Goal: Task Accomplishment & Management: Manage account settings

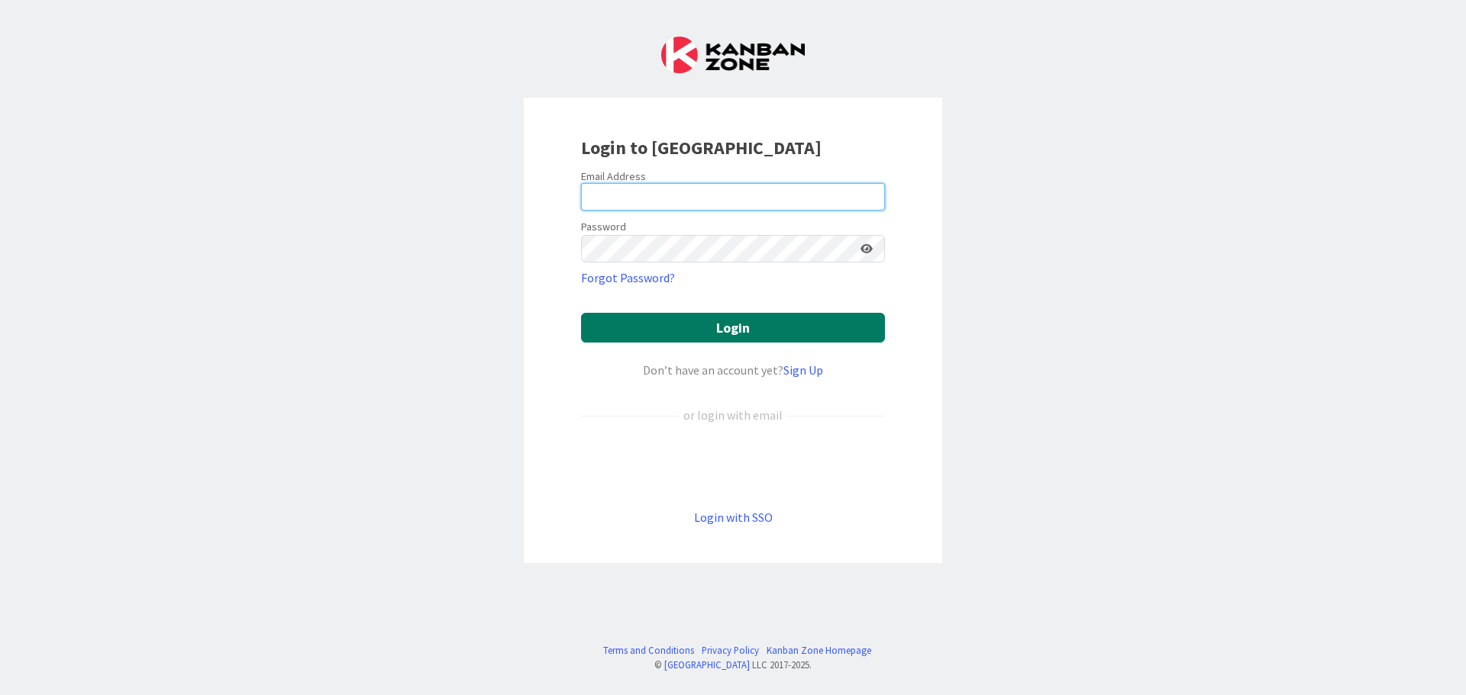
type input "[EMAIL_ADDRESS][DOMAIN_NAME]"
click at [666, 324] on button "Login" at bounding box center [733, 328] width 304 height 30
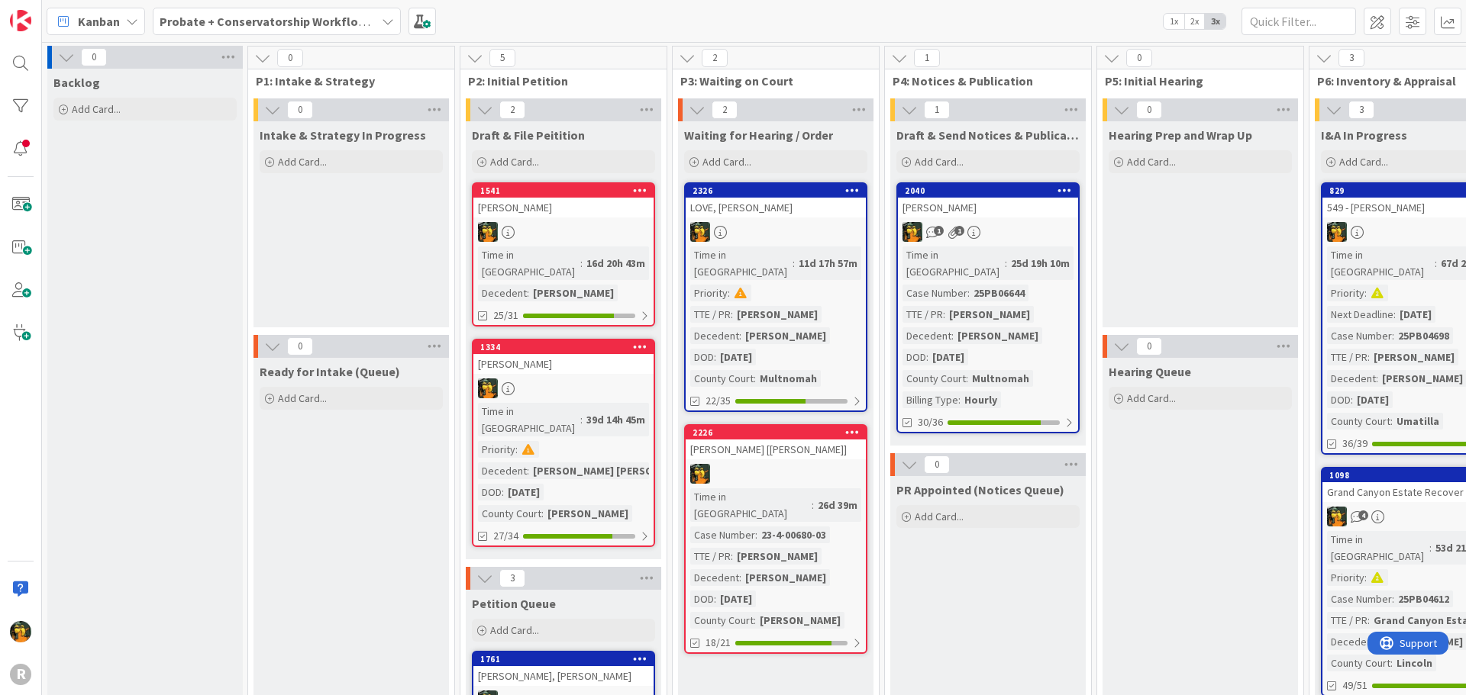
click at [105, 12] on span "Kanban" at bounding box center [99, 21] width 42 height 18
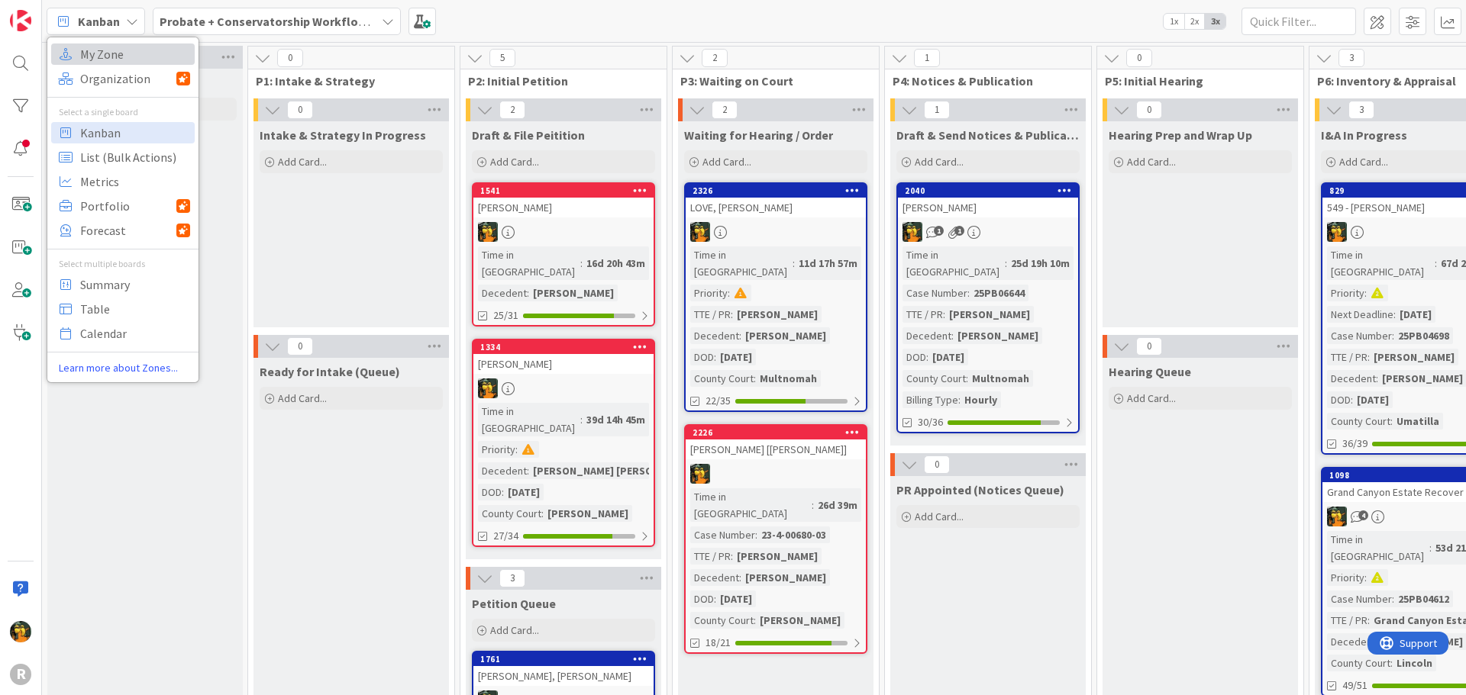
click at [114, 56] on span "My Zone" at bounding box center [135, 54] width 110 height 23
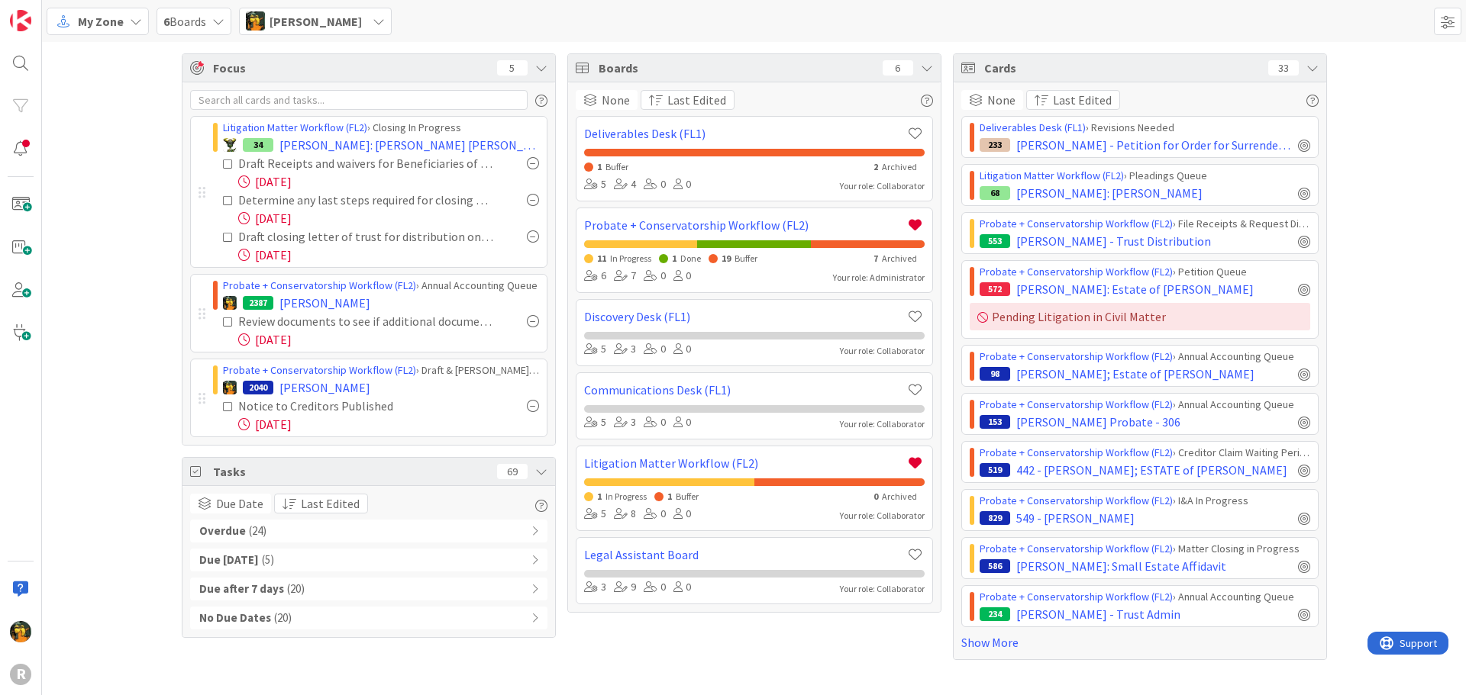
click at [140, 247] on div "Focus 5 Litigation Matter Workflow (FL2) › Closing In Progress 34 EASTWOOD: Eas…" at bounding box center [754, 357] width 1424 height 630
click at [173, 276] on div "Focus 5 Litigation Matter Workflow (FL2) › Closing In Progress 34 EASTWOOD: Eas…" at bounding box center [754, 357] width 1424 height 630
click at [291, 530] on div "Overdue ( 24 )" at bounding box center [368, 531] width 357 height 23
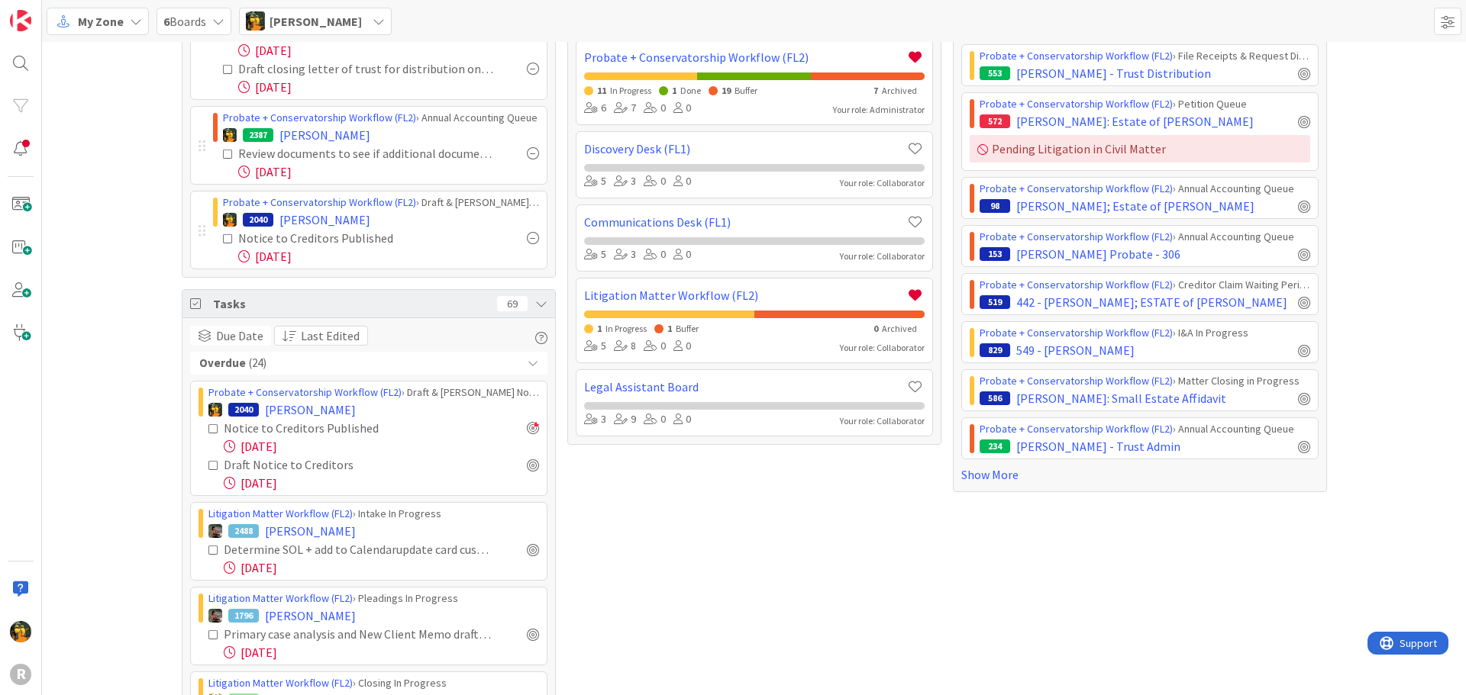
scroll to position [305, 0]
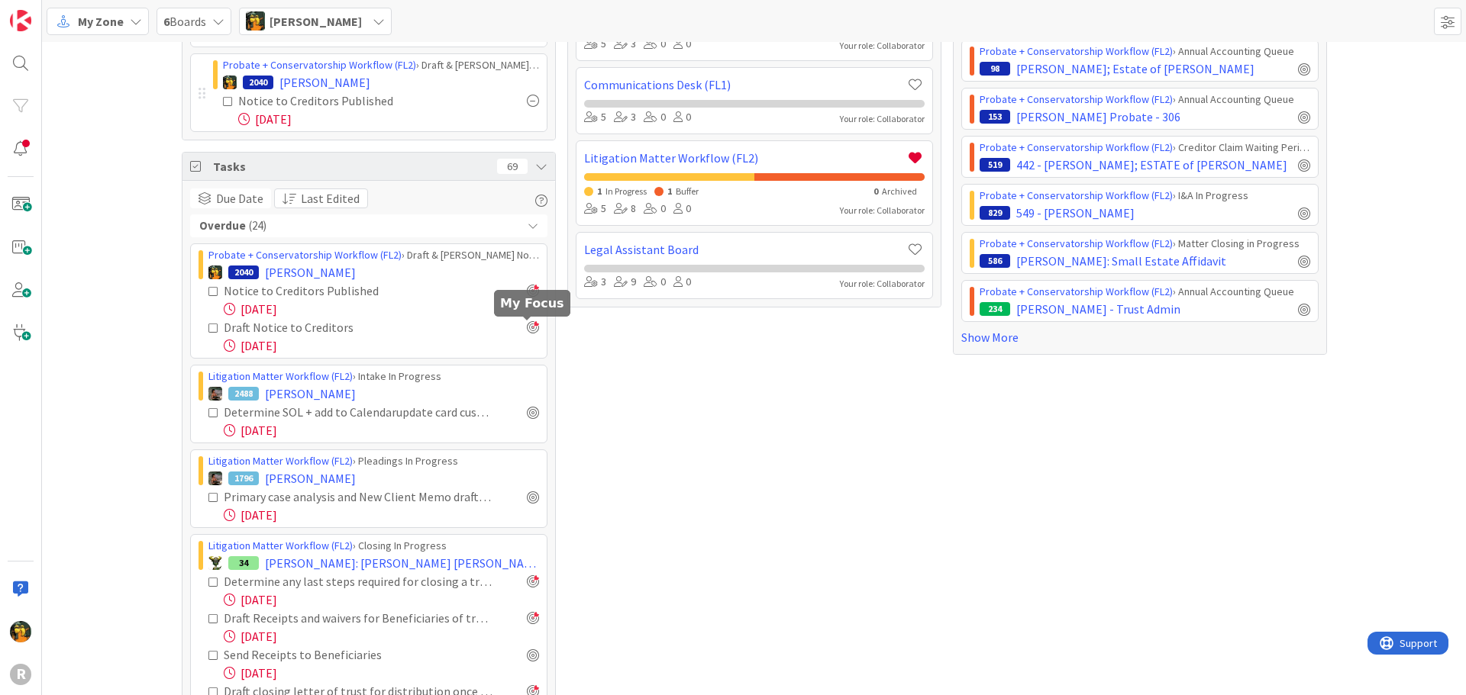
click at [528, 325] on div at bounding box center [533, 327] width 12 height 12
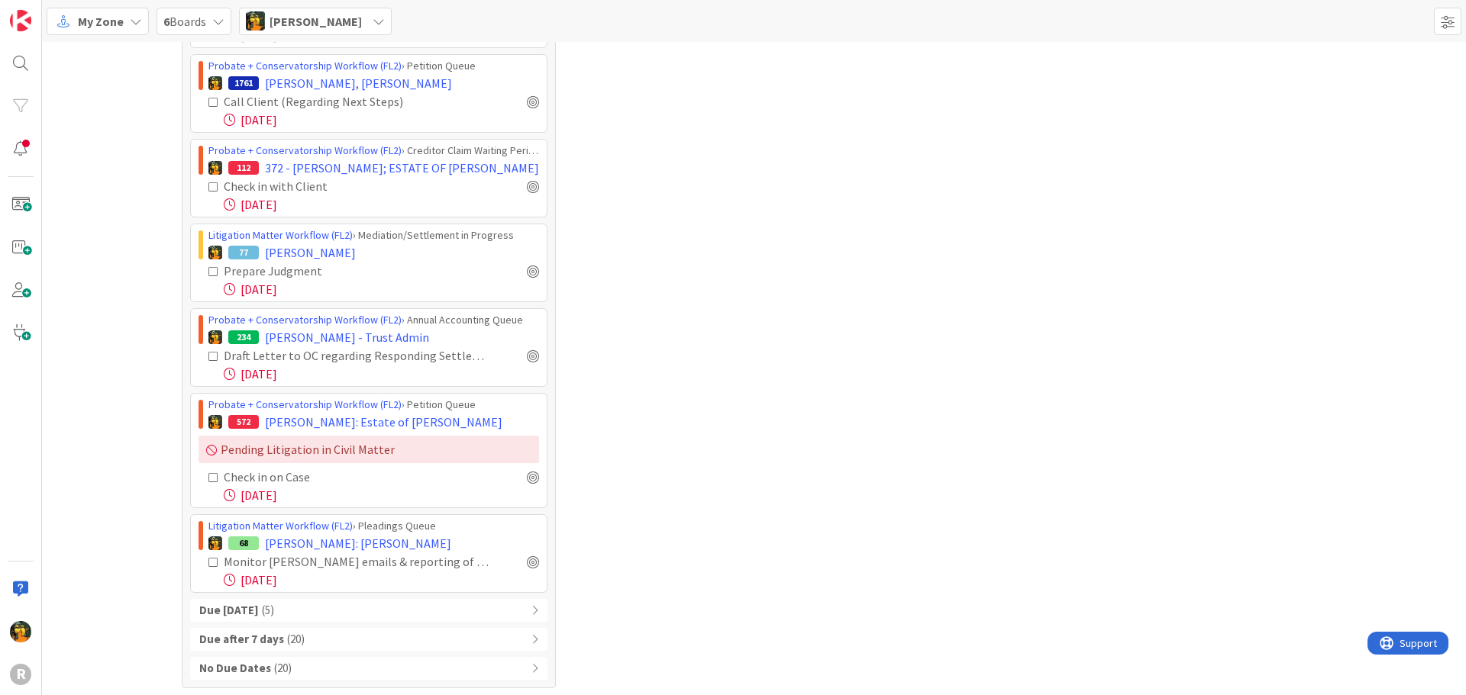
scroll to position [1628, 0]
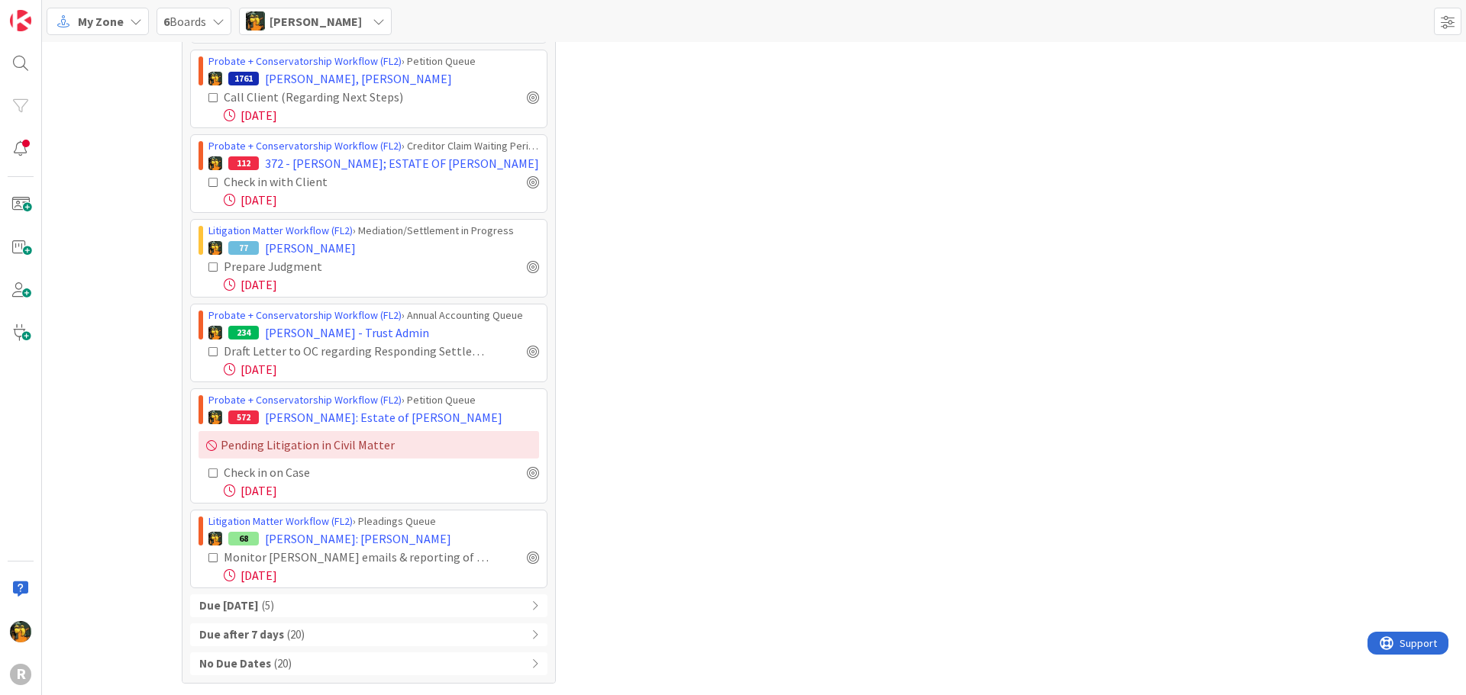
click at [208, 98] on icon at bounding box center [213, 97] width 11 height 11
click at [382, 595] on div "Due within 7 days ( 5 )" at bounding box center [368, 606] width 357 height 23
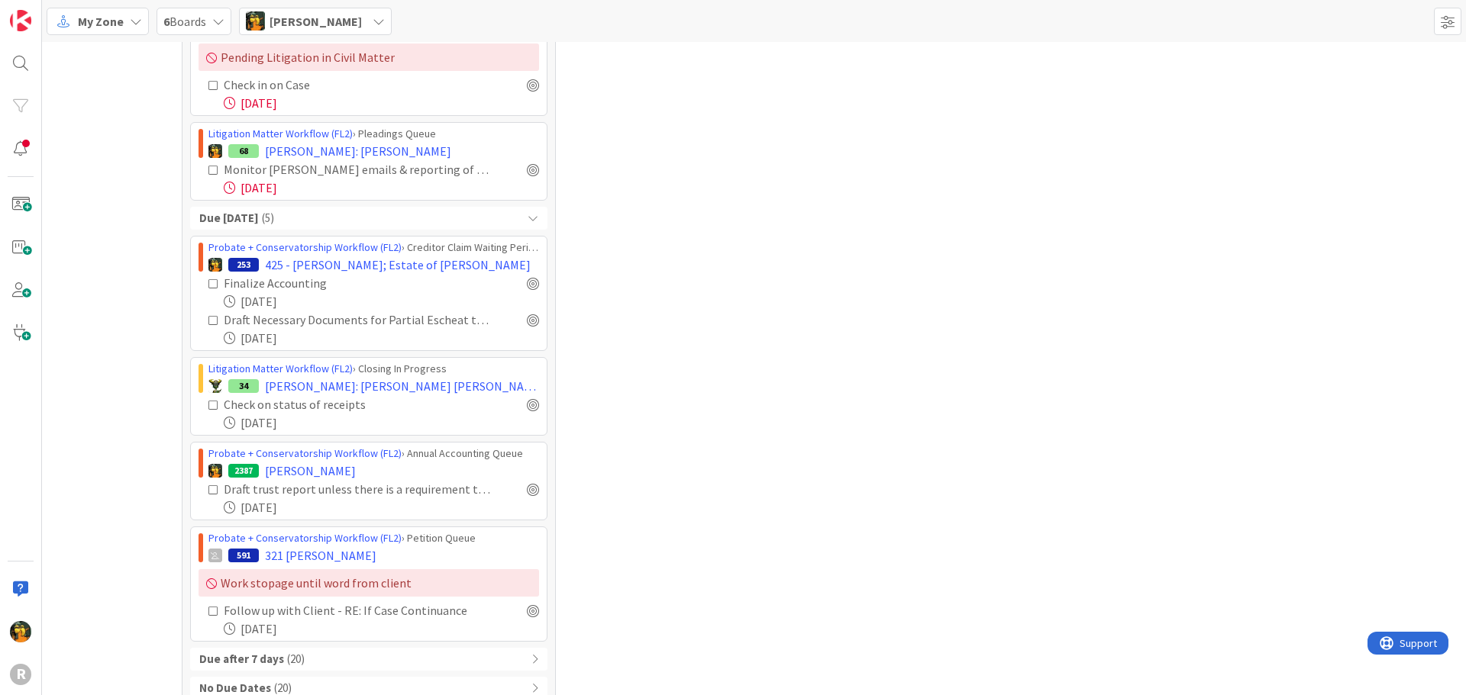
scroll to position [1956, 0]
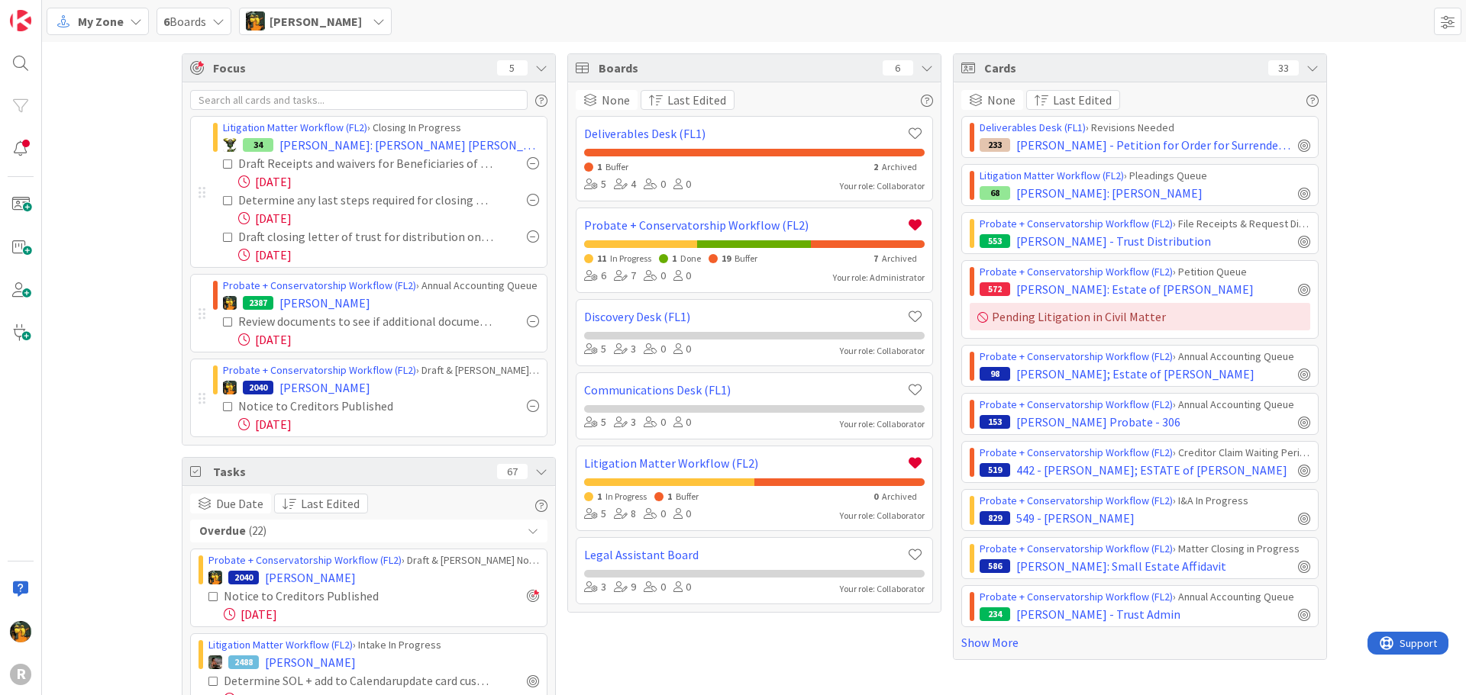
click at [104, 28] on span "My Zone" at bounding box center [101, 21] width 46 height 18
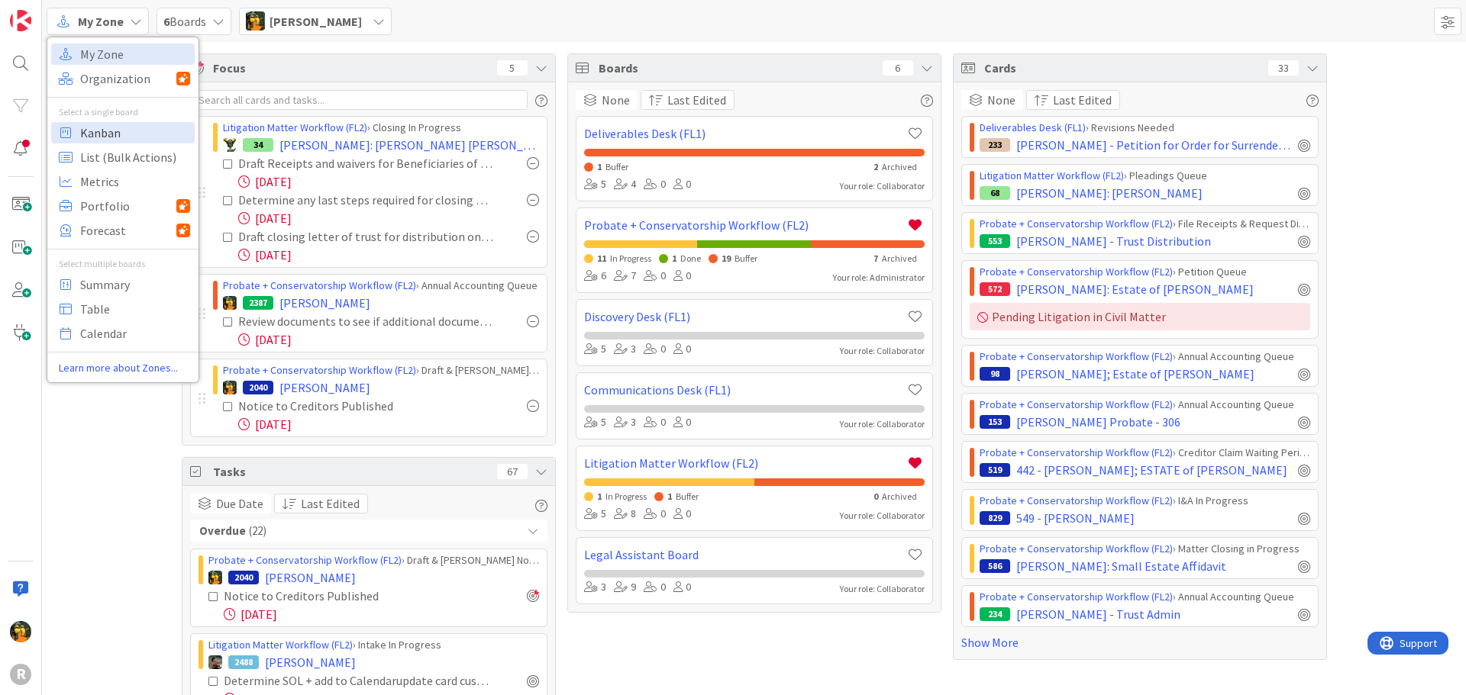
click at [112, 134] on span "Kanban" at bounding box center [135, 132] width 110 height 23
